Goal: Information Seeking & Learning: Learn about a topic

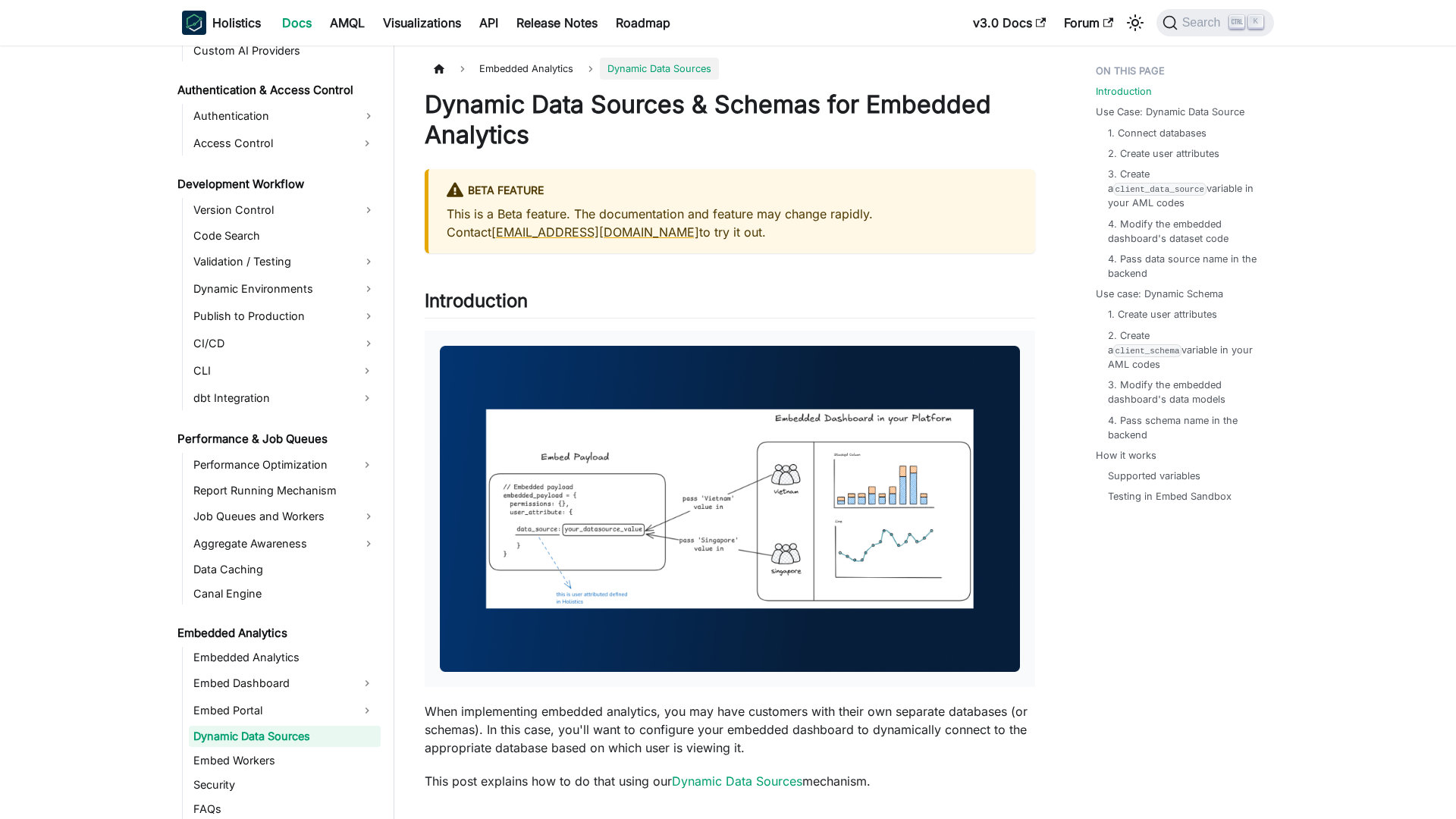
scroll to position [1113, 0]
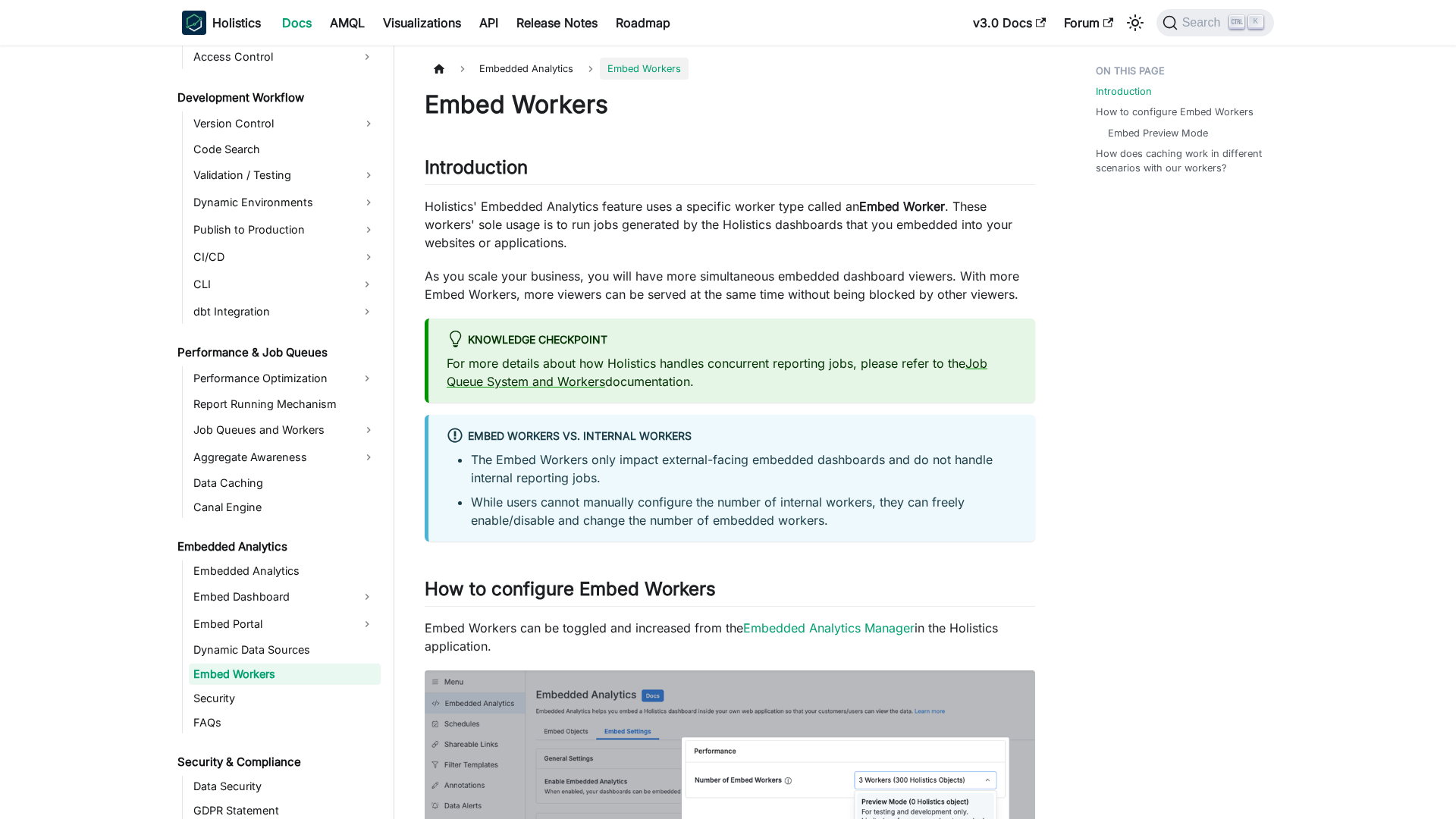
scroll to position [1137, 0]
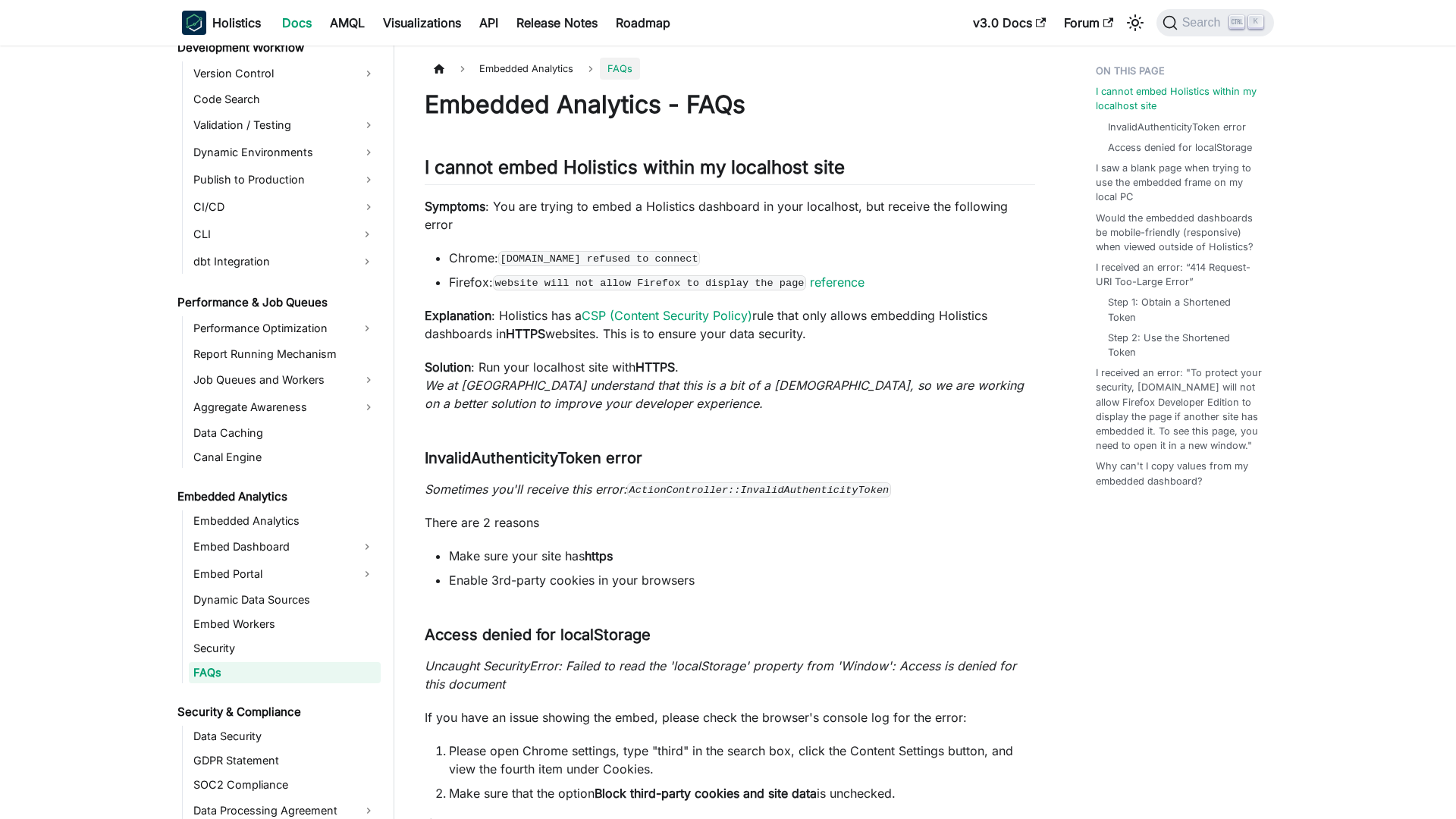
scroll to position [1186, 0]
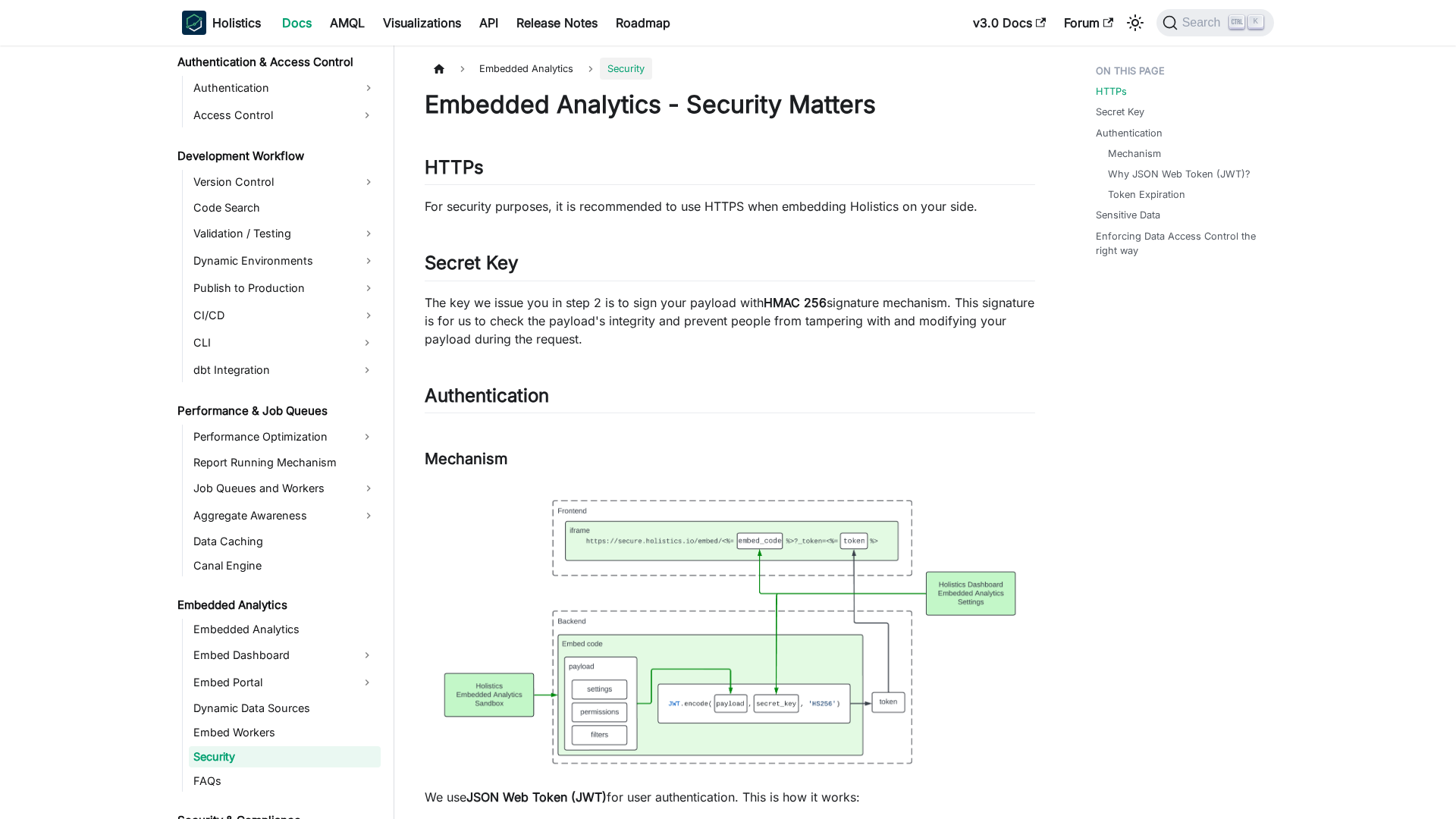
scroll to position [1162, 0]
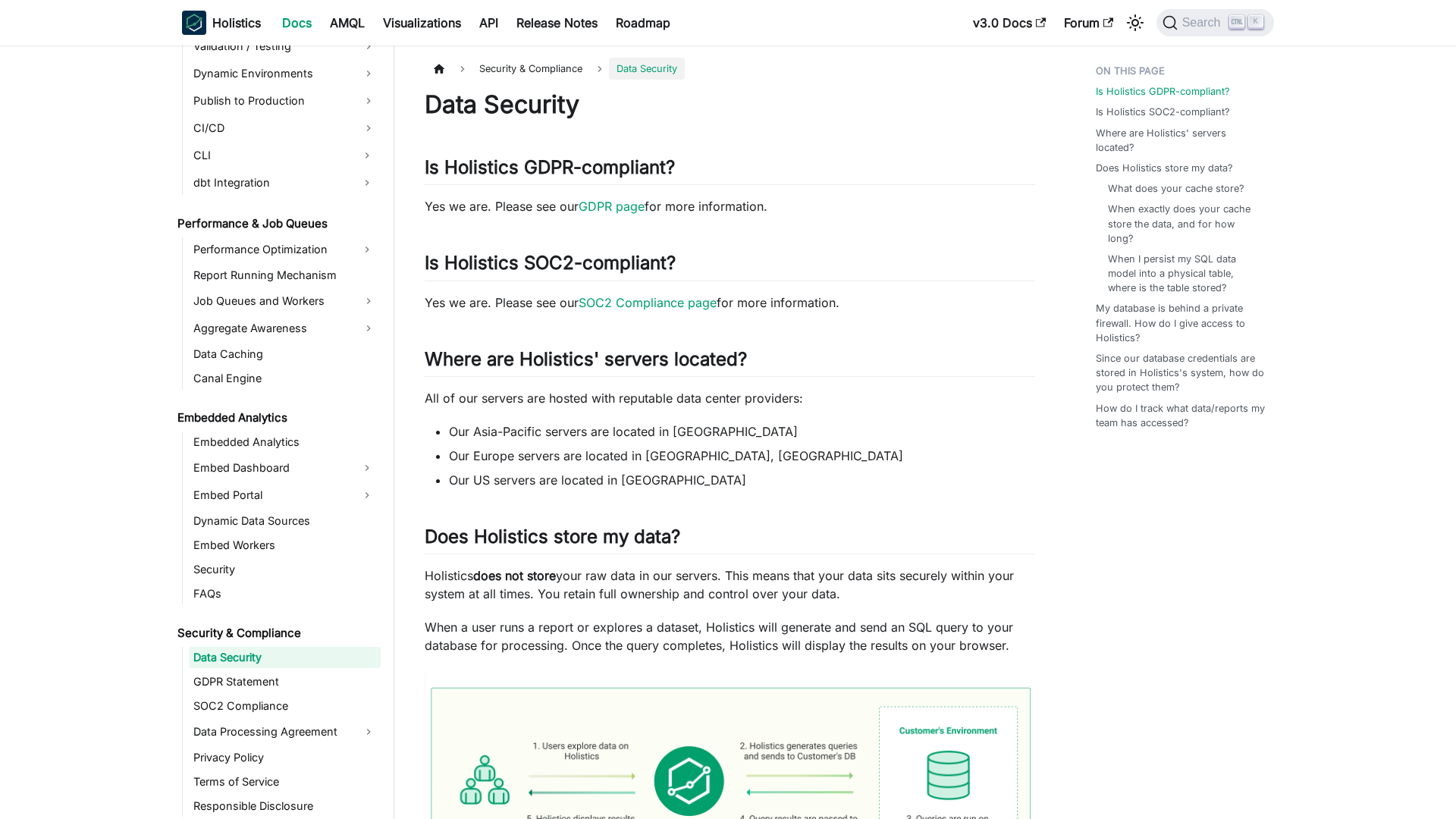
scroll to position [1250, 0]
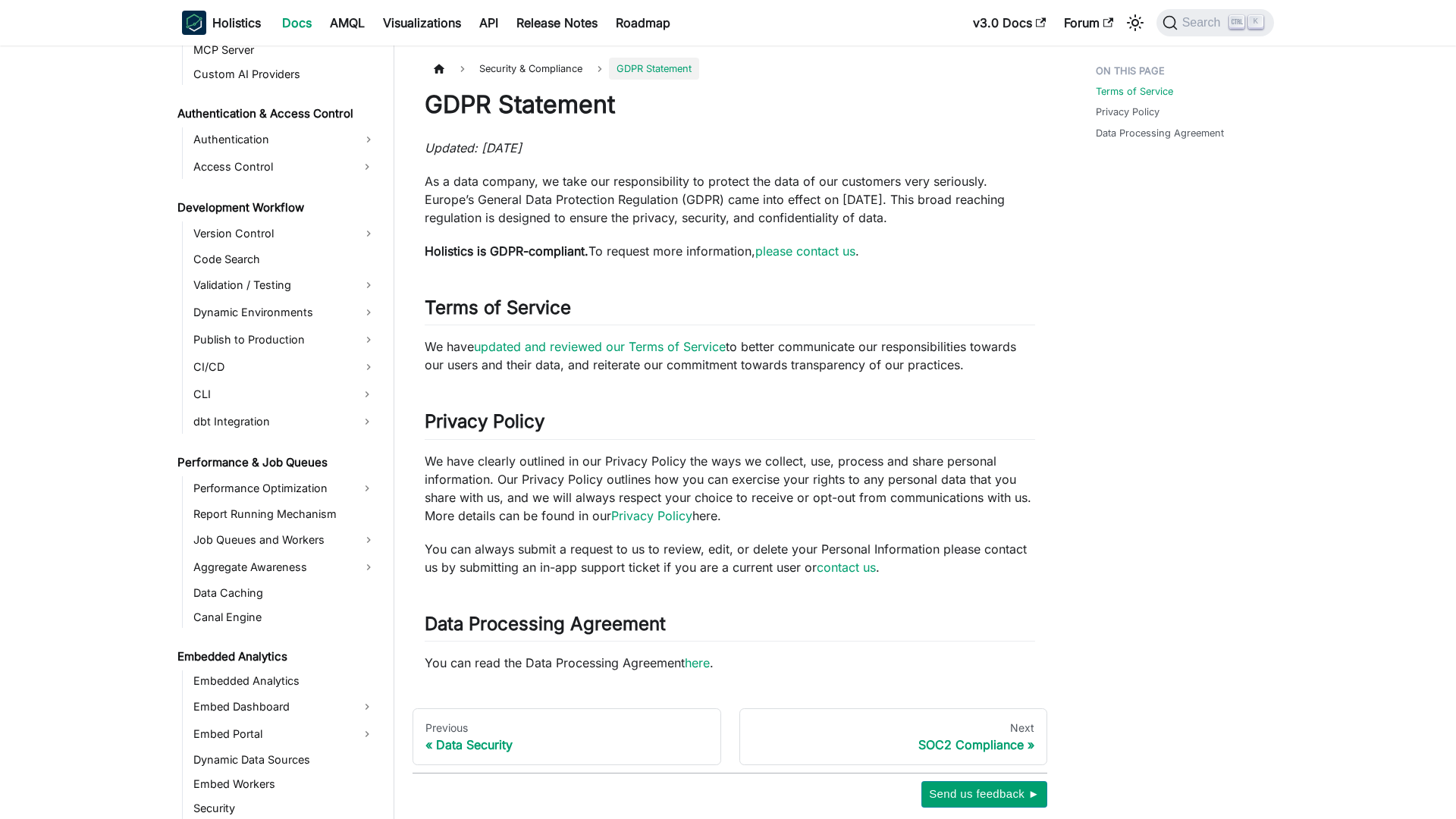
scroll to position [1274, 0]
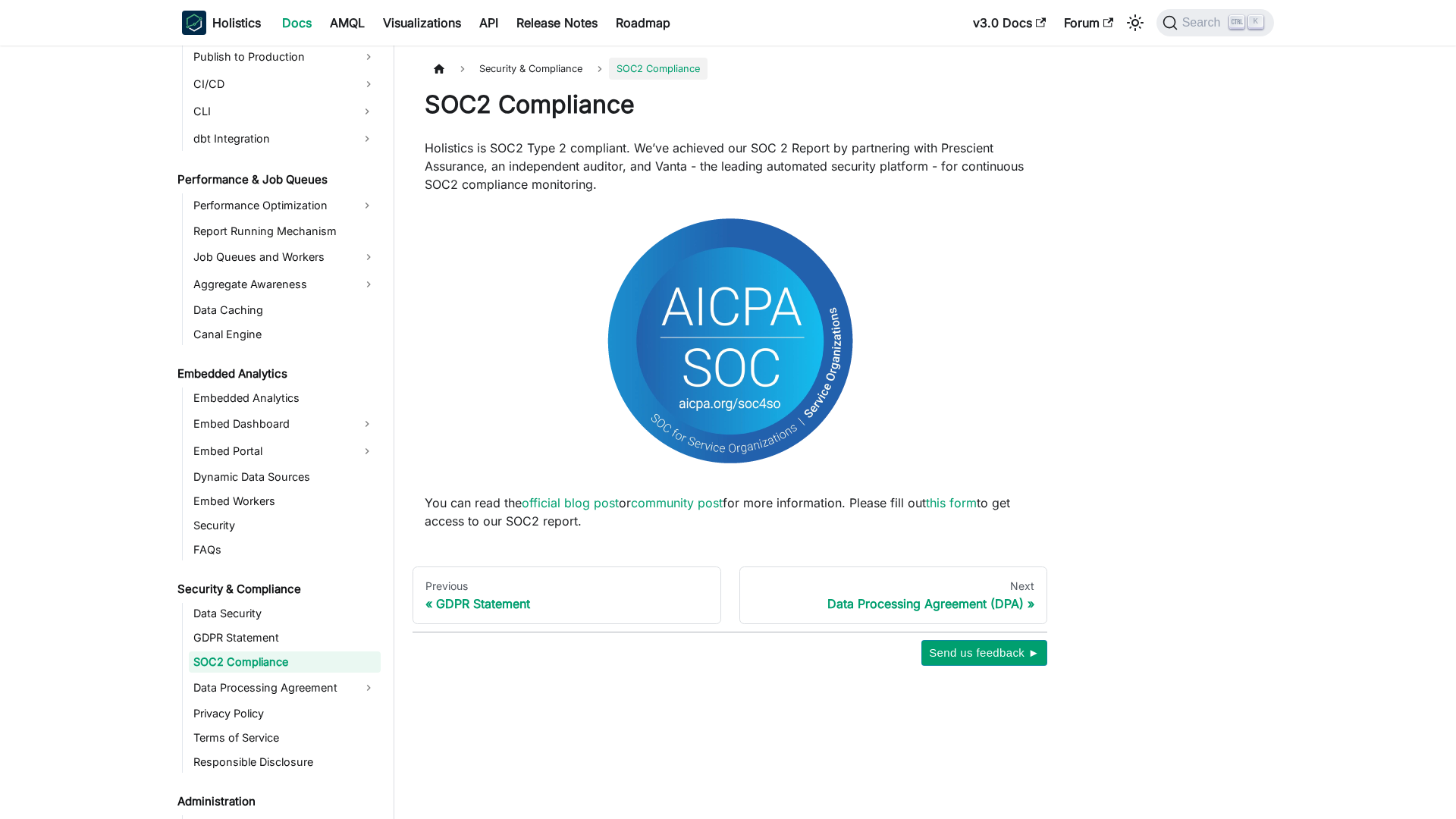
scroll to position [1298, 0]
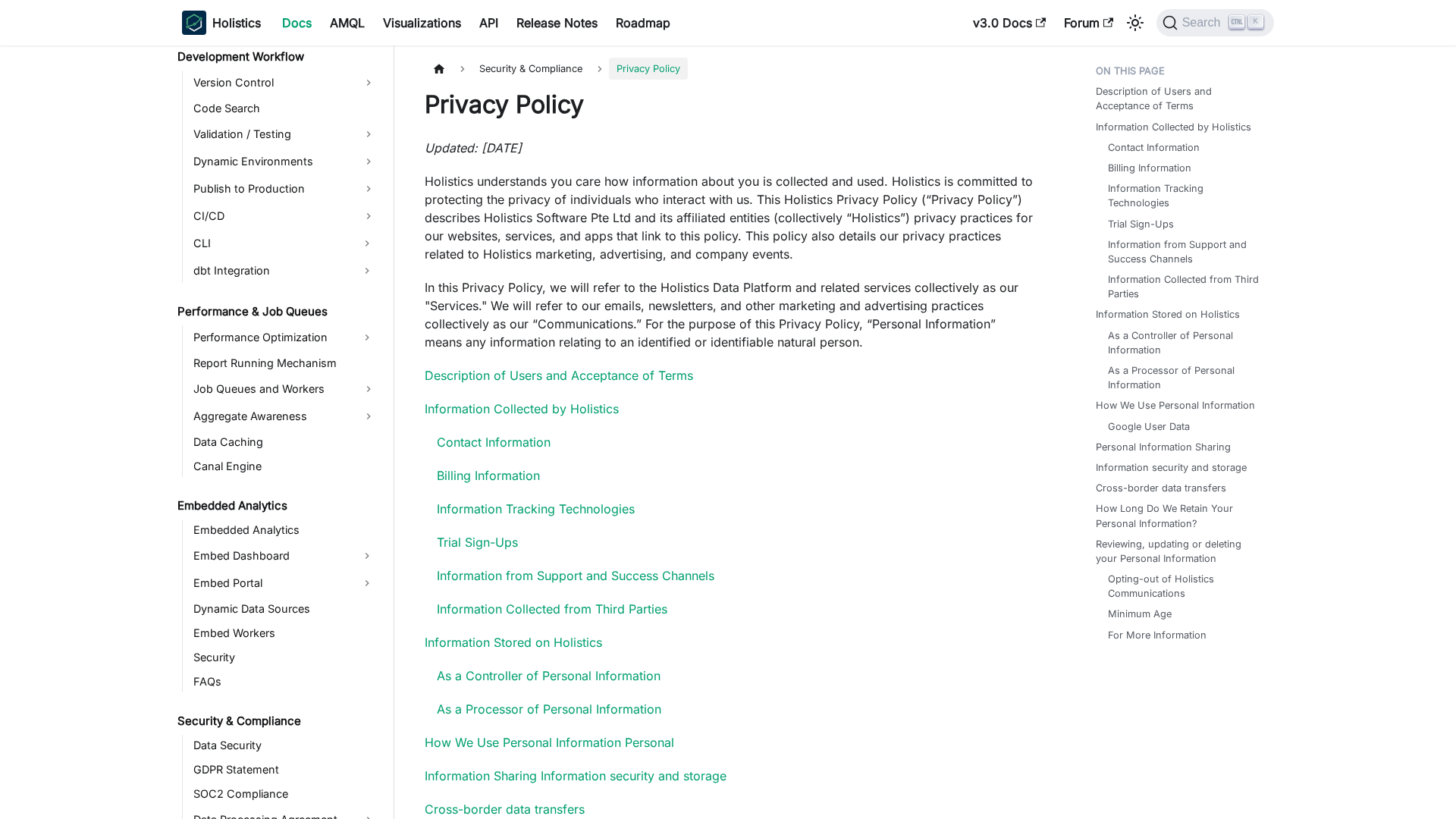
scroll to position [1350, 0]
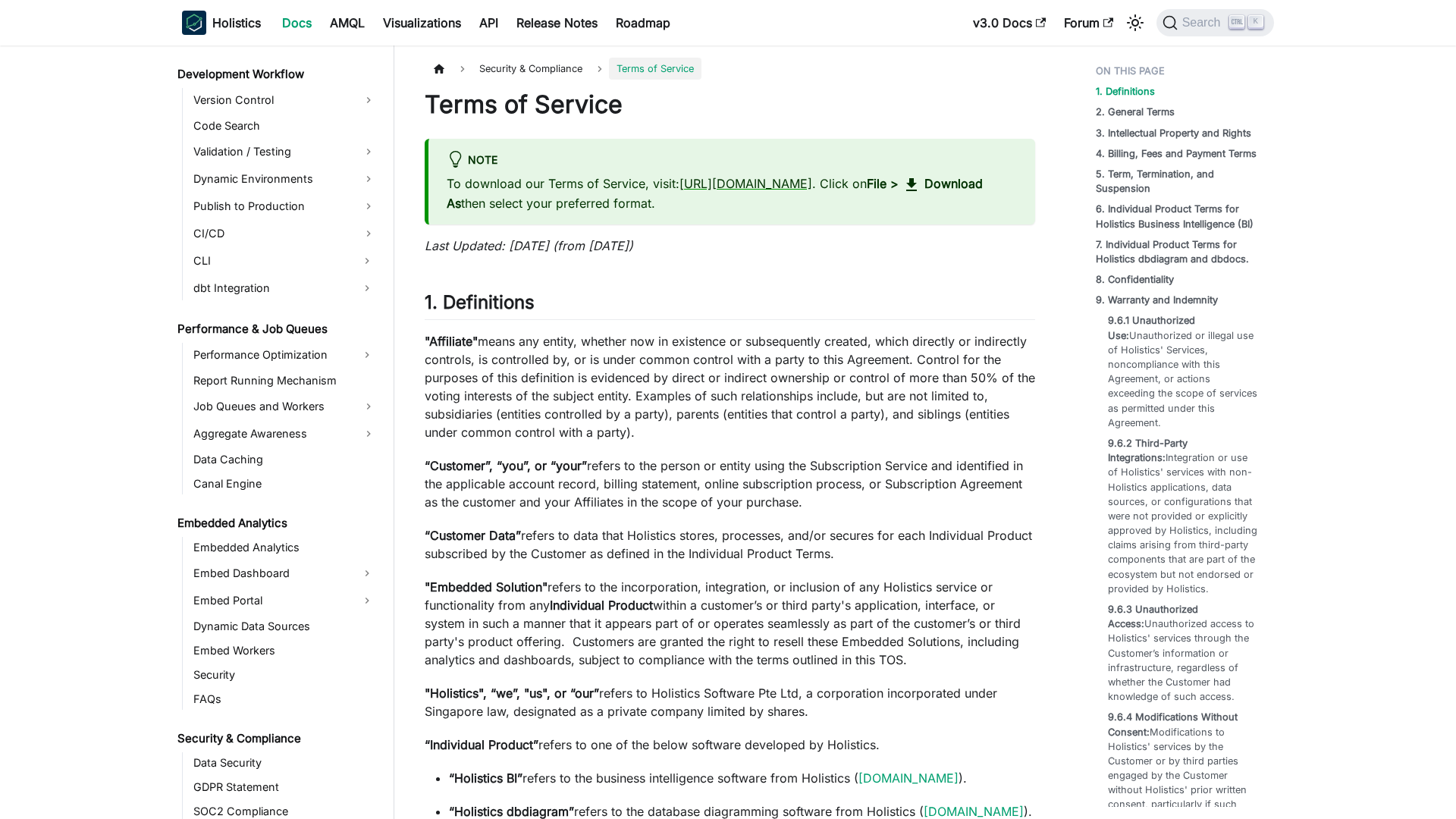
scroll to position [1374, 0]
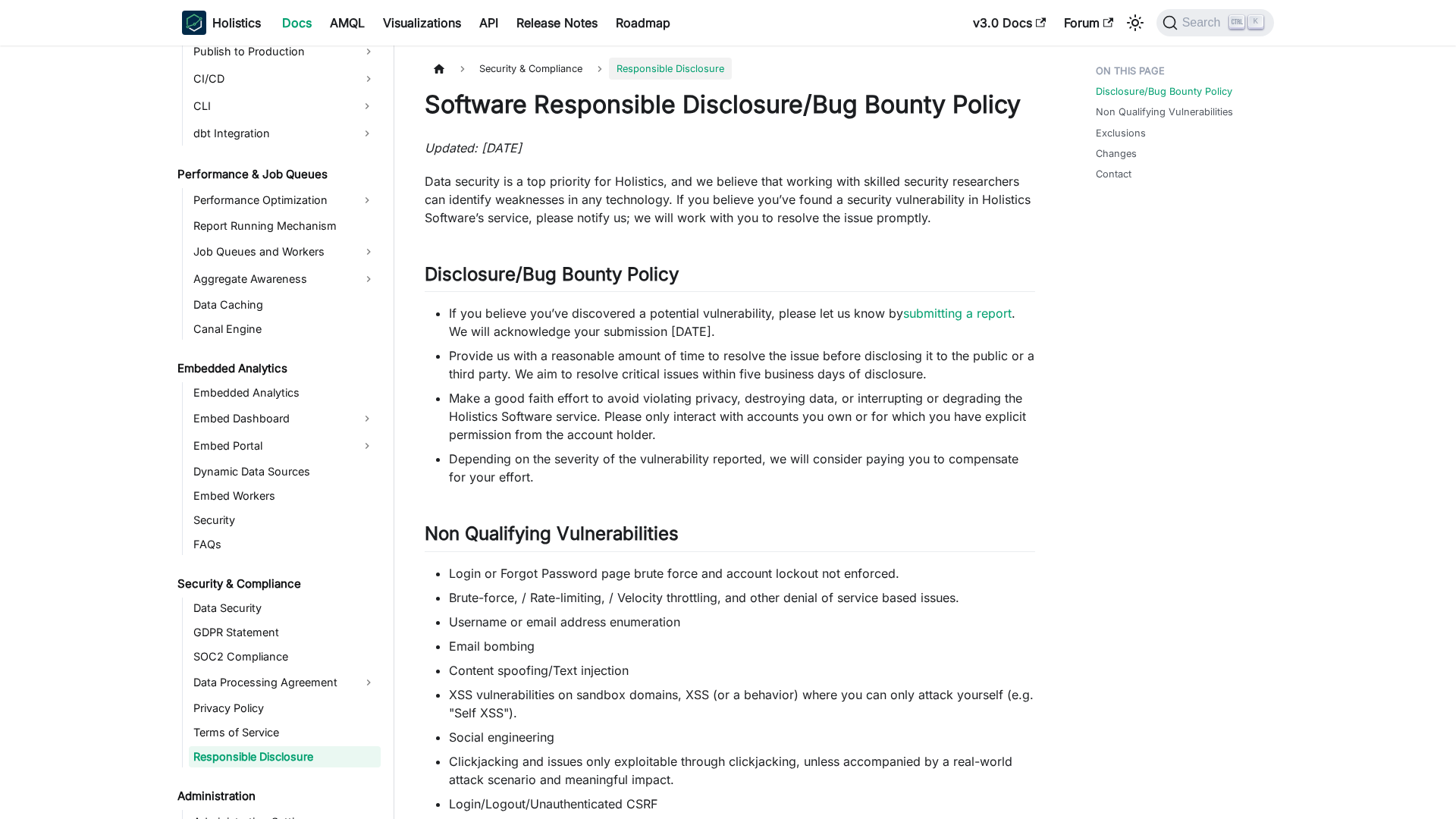
scroll to position [1398, 0]
